Goal: Task Accomplishment & Management: Manage account settings

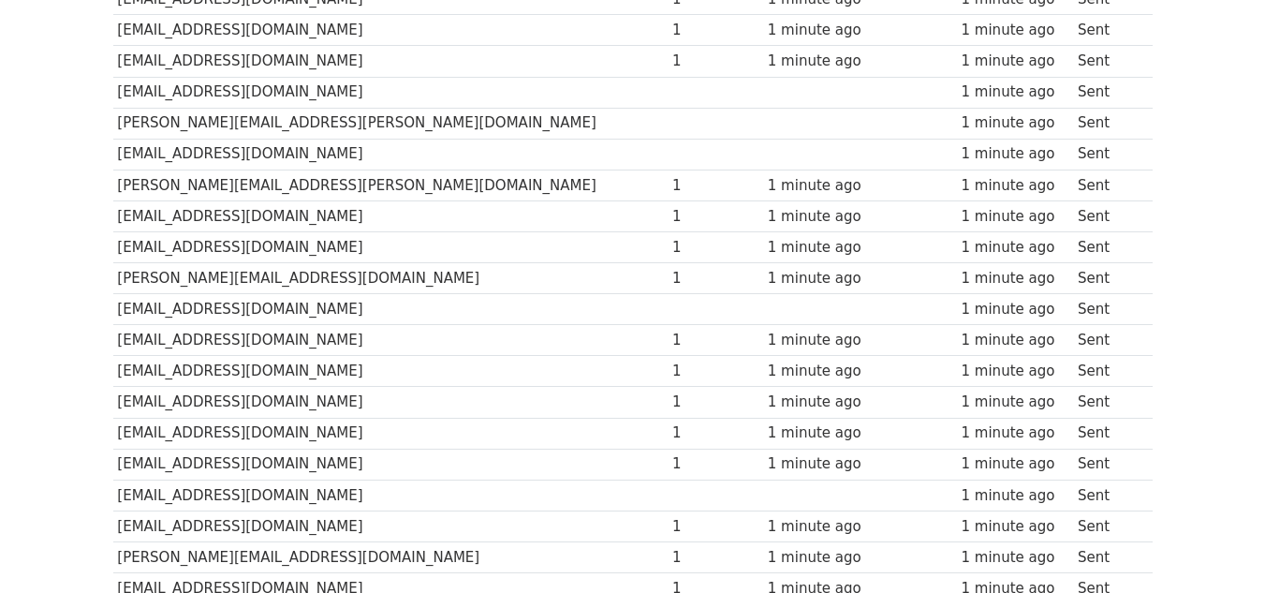
scroll to position [449, 0]
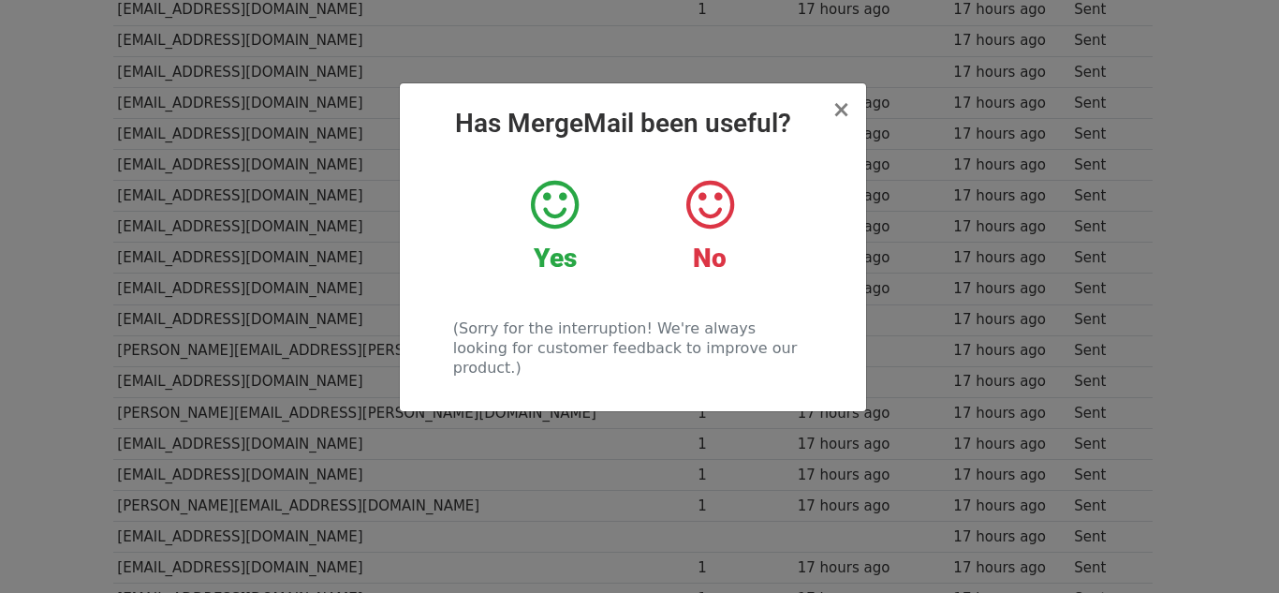
click at [851, 105] on div "× Has MergeMail been useful? Yes No (Sorry for the interruption! We're always l…" at bounding box center [633, 247] width 466 height 328
click at [829, 116] on h2 "Has MergeMail been useful?" at bounding box center [633, 124] width 436 height 32
click at [837, 104] on div "× Has MergeMail been useful? Yes No (Sorry for the interruption! We're always l…" at bounding box center [633, 247] width 466 height 328
click at [838, 106] on div "× Has MergeMail been useful? Yes No (Sorry for the interruption! We're always l…" at bounding box center [633, 247] width 466 height 328
click at [841, 109] on span "×" at bounding box center [840, 109] width 19 height 26
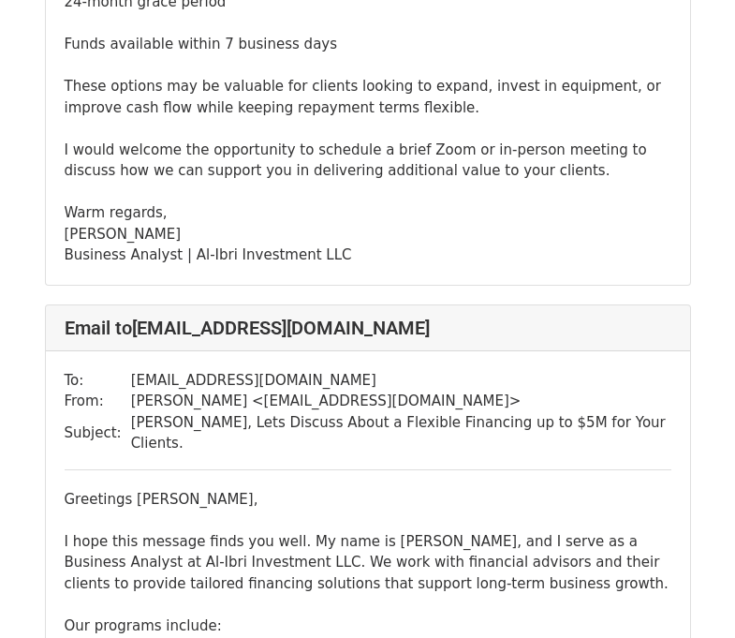
scroll to position [1460, 0]
